Goal: Find specific page/section: Find specific page/section

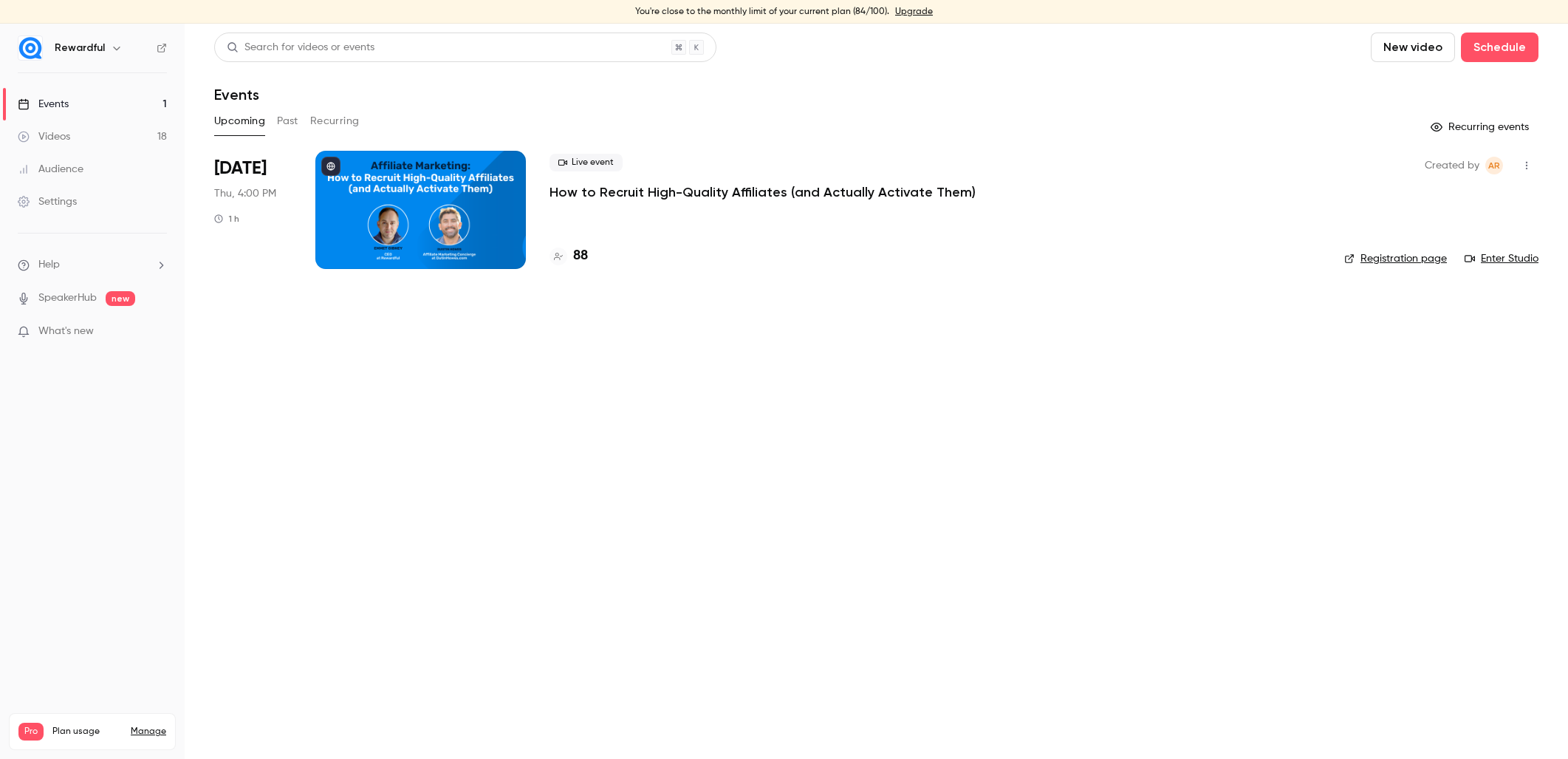
click at [577, 256] on h4 "88" at bounding box center [580, 256] width 14 height 20
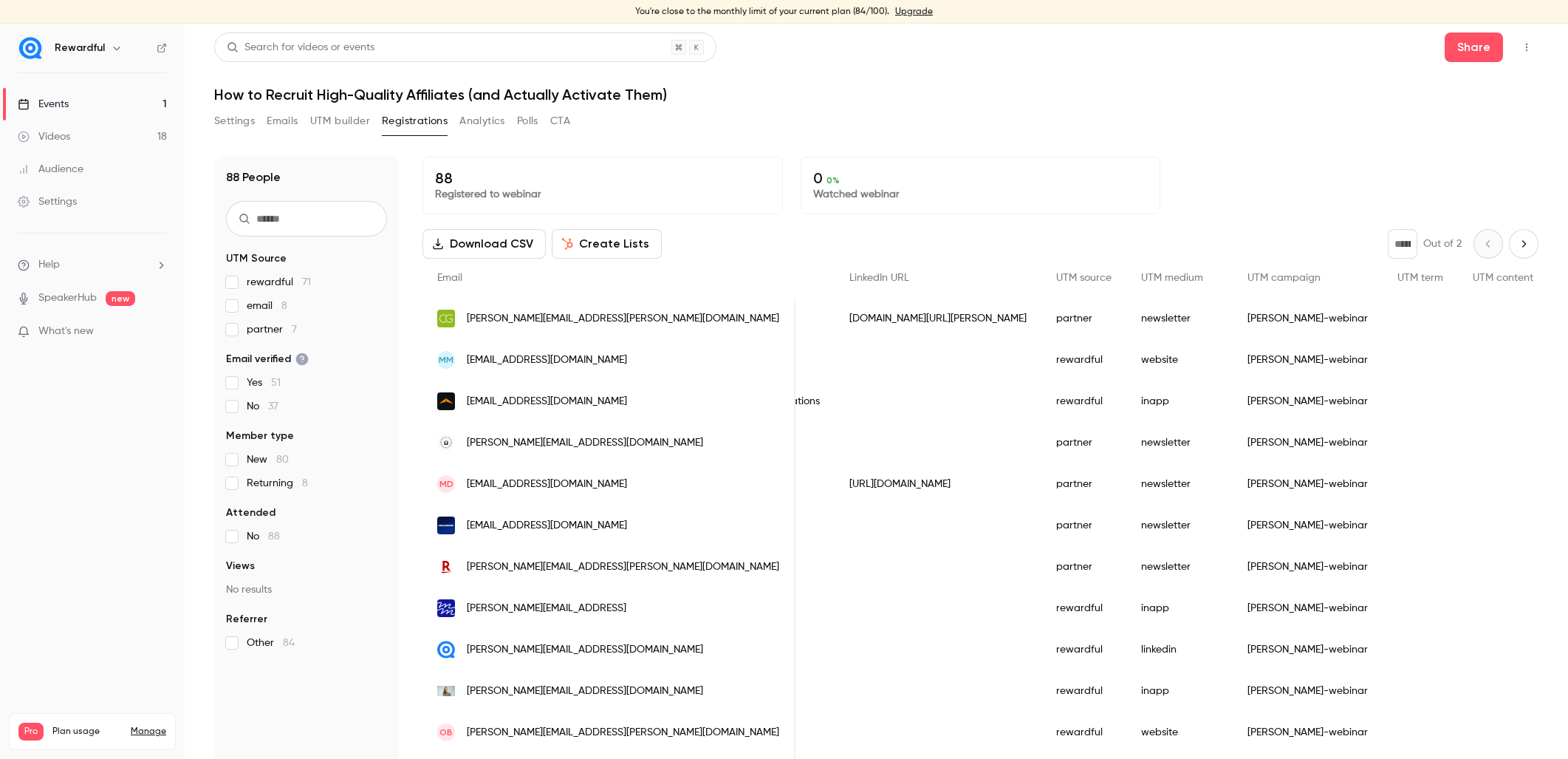
click at [277, 331] on span "partner 7" at bounding box center [272, 329] width 50 height 14
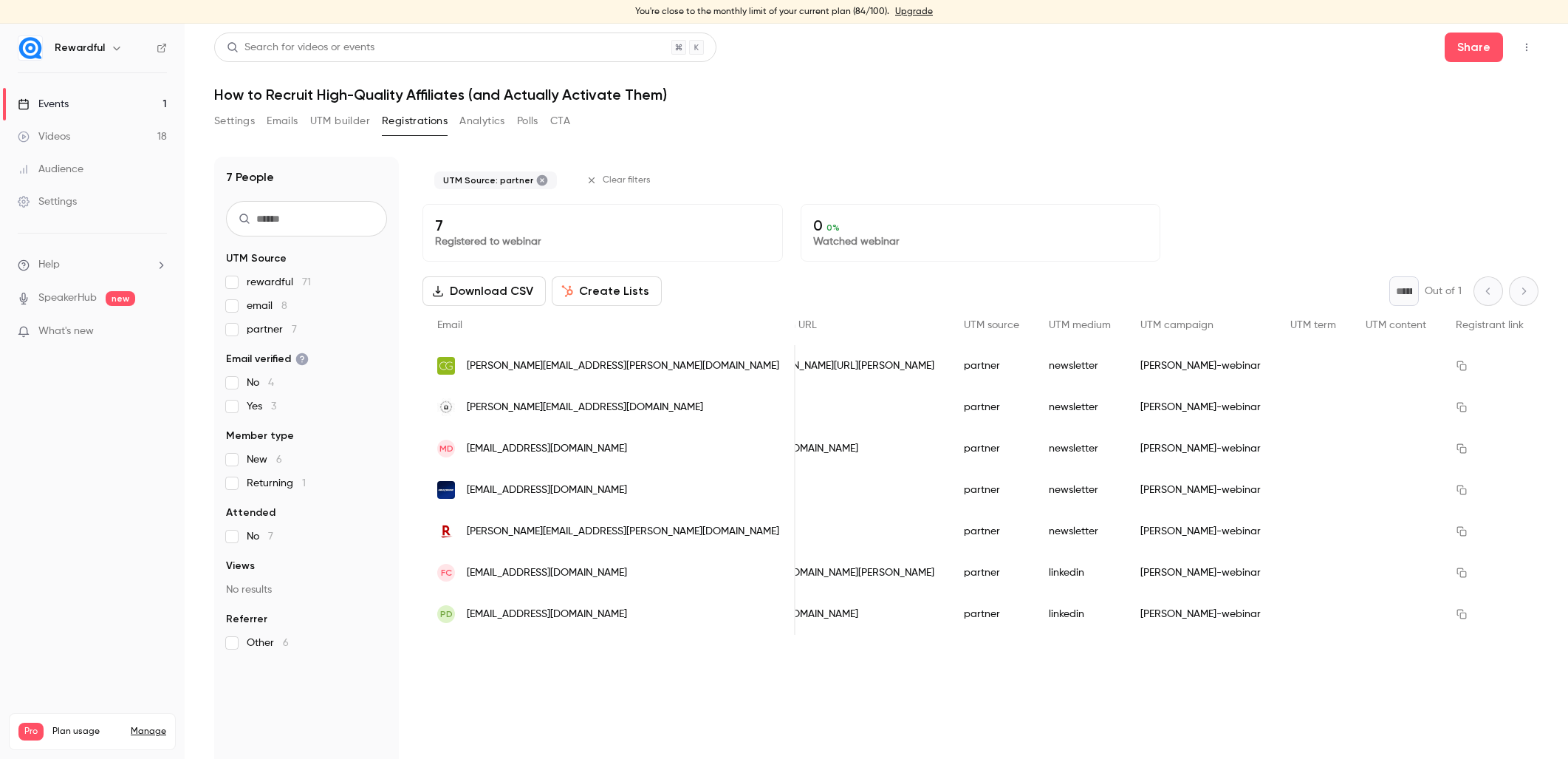
click at [277, 331] on span "partner 7" at bounding box center [272, 329] width 50 height 14
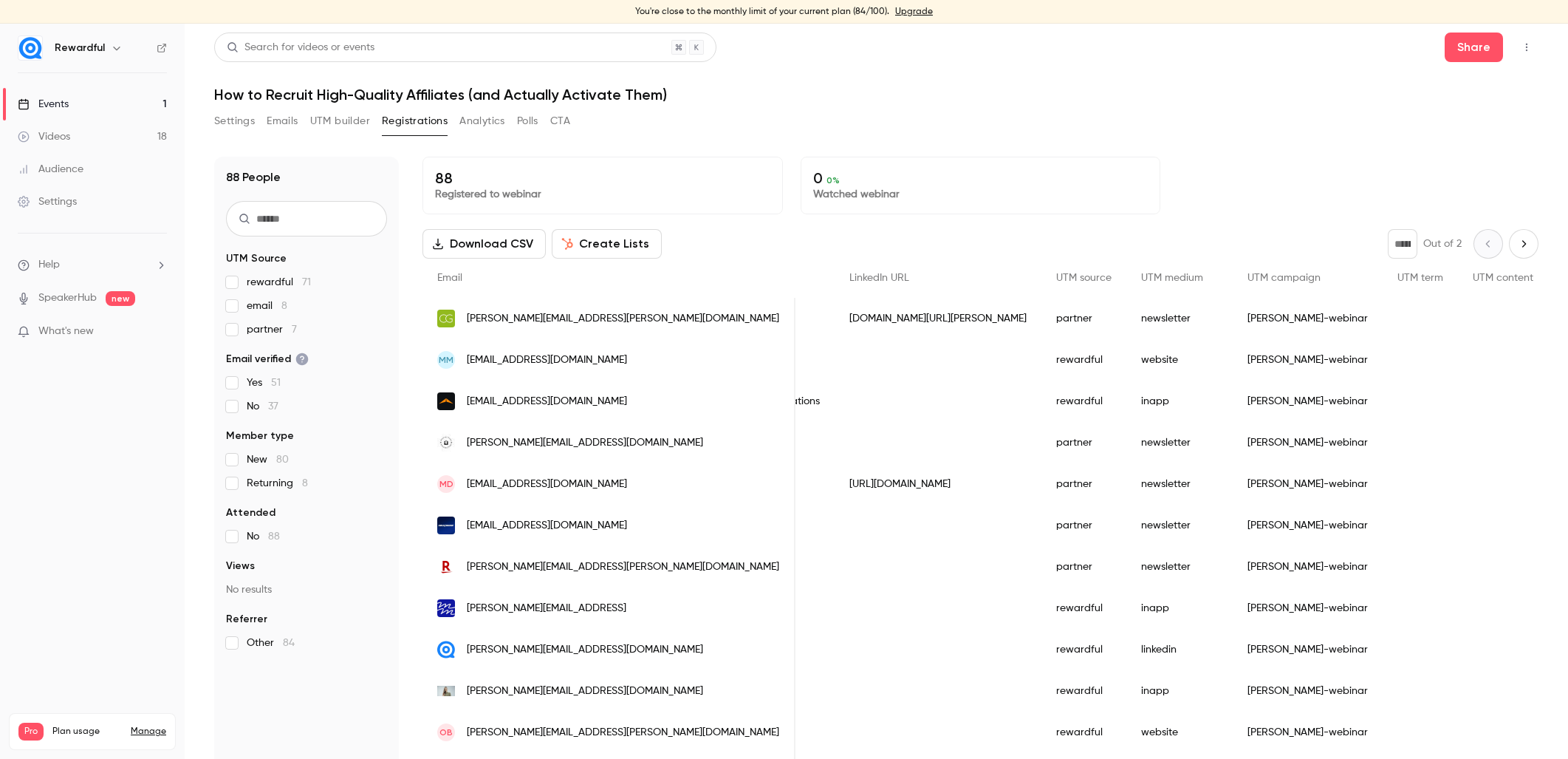
click at [267, 309] on span "email 8" at bounding box center [267, 306] width 40 height 14
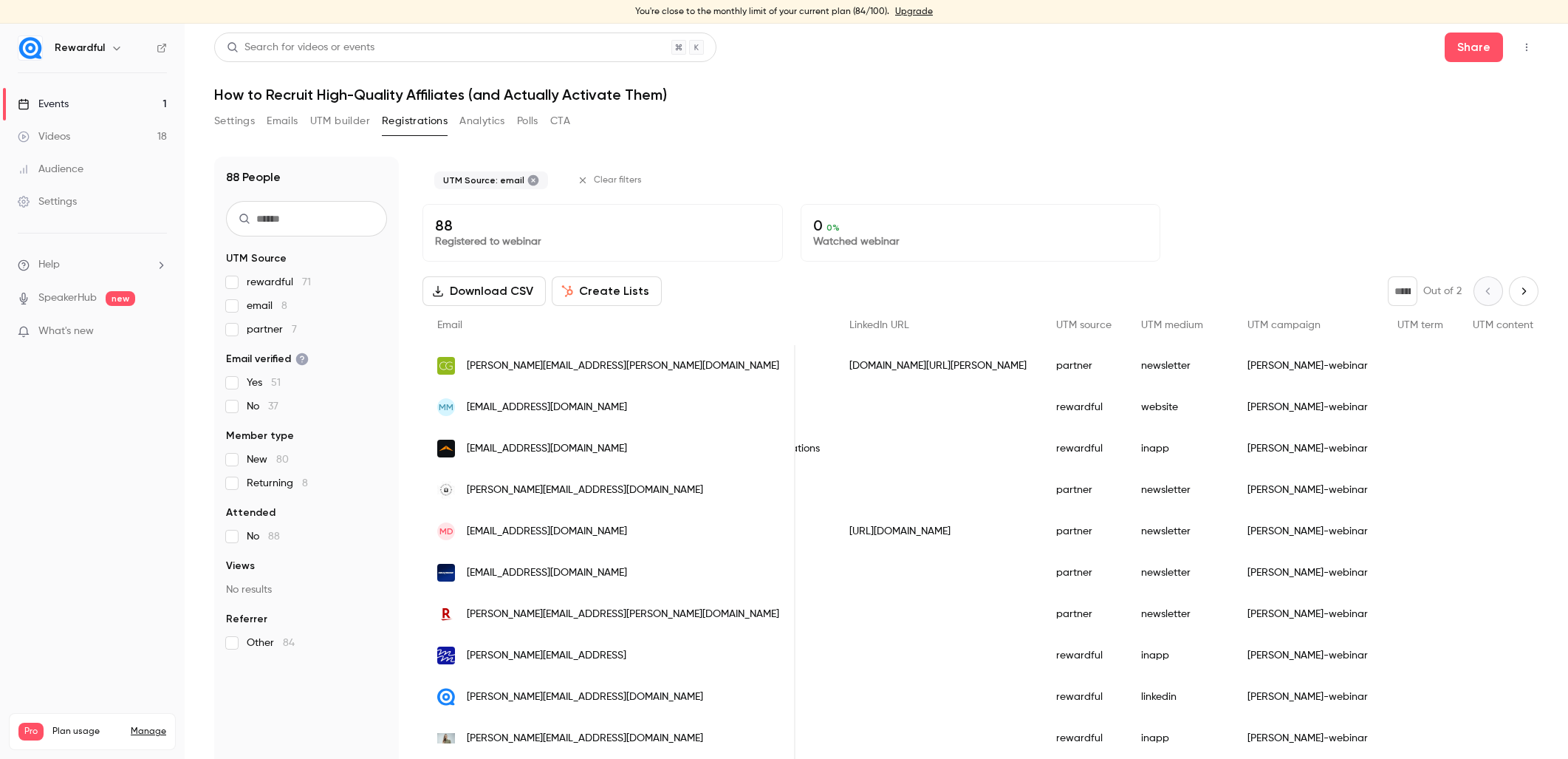
scroll to position [0, 699]
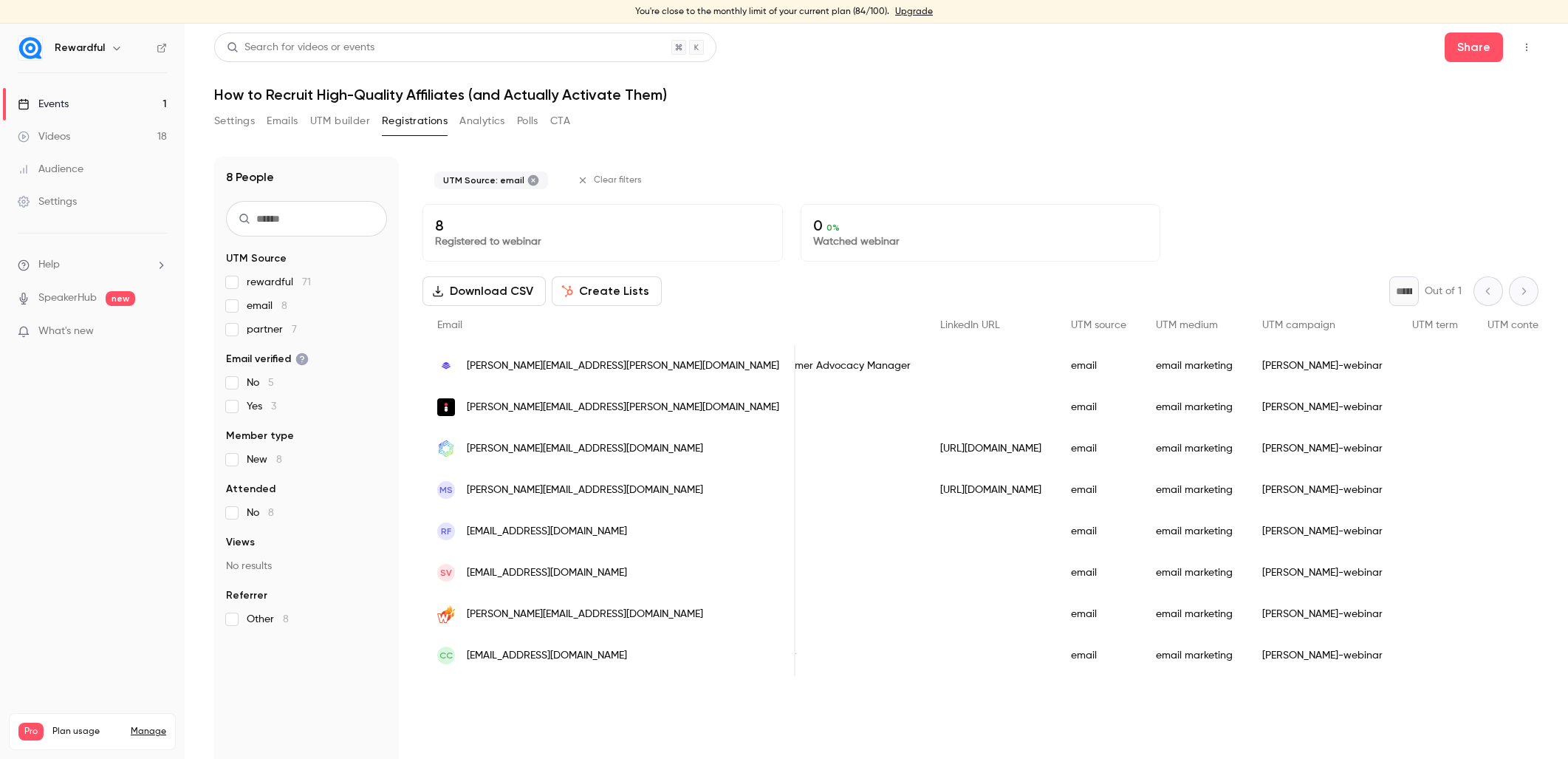
click at [267, 309] on span "email 8" at bounding box center [267, 306] width 40 height 14
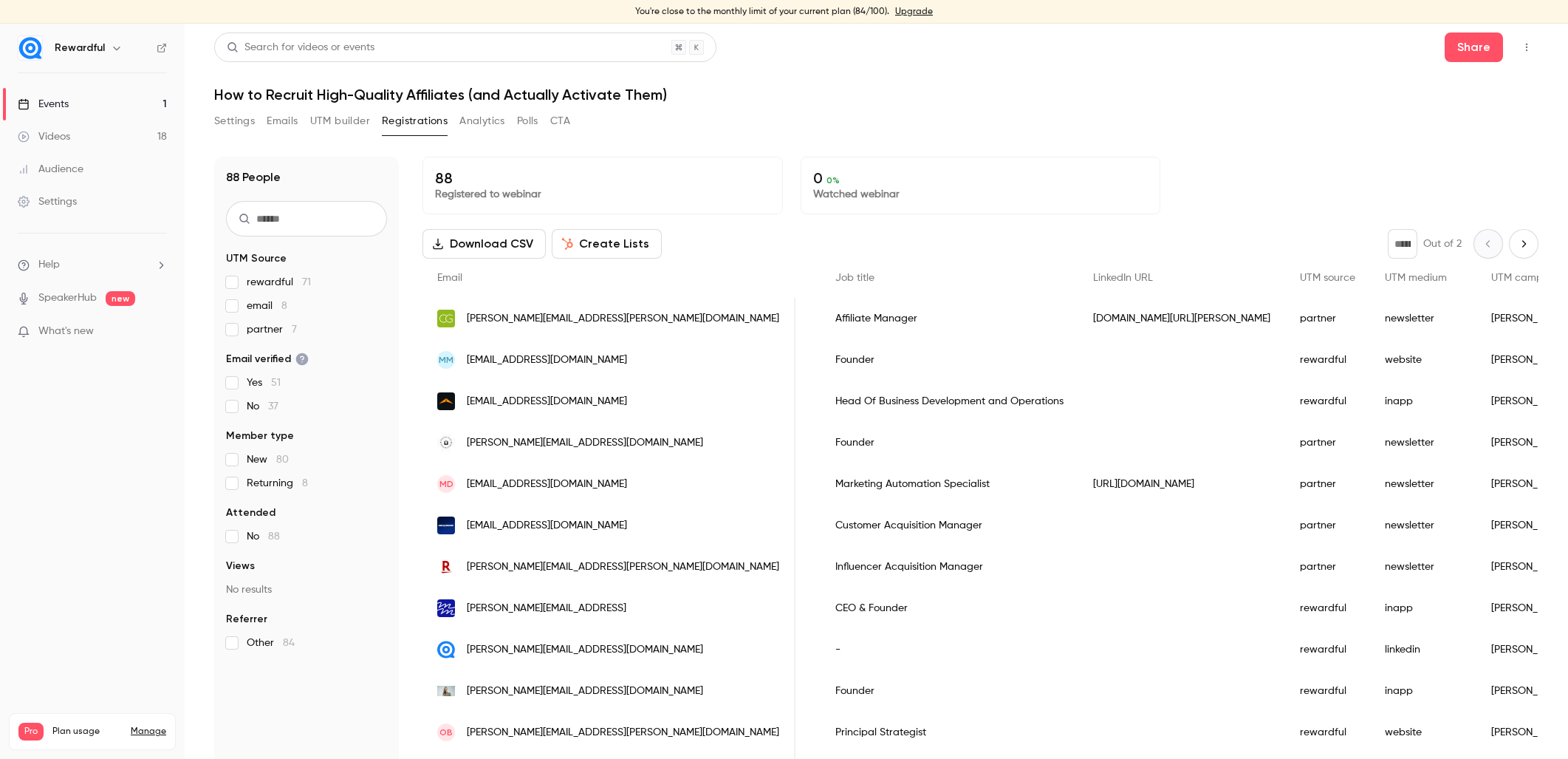
click at [135, 95] on link "Events 1" at bounding box center [92, 105] width 184 height 33
